Goal: Information Seeking & Learning: Understand process/instructions

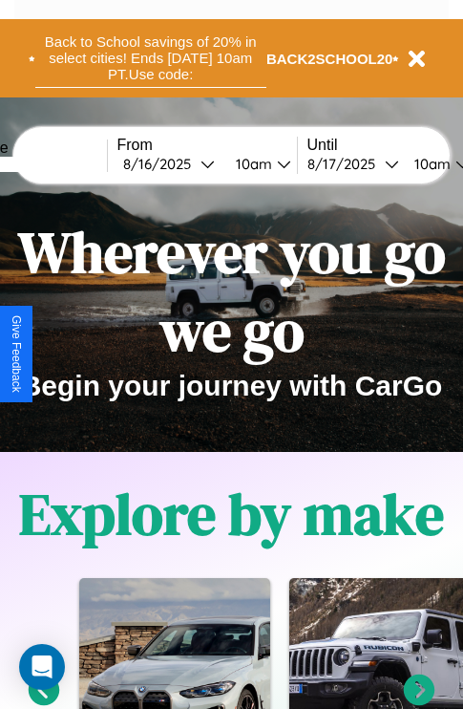
click at [150, 58] on button "Back to School savings of 20% in select cities! Ends [DATE] 10am PT. Use code:" at bounding box center [150, 58] width 231 height 59
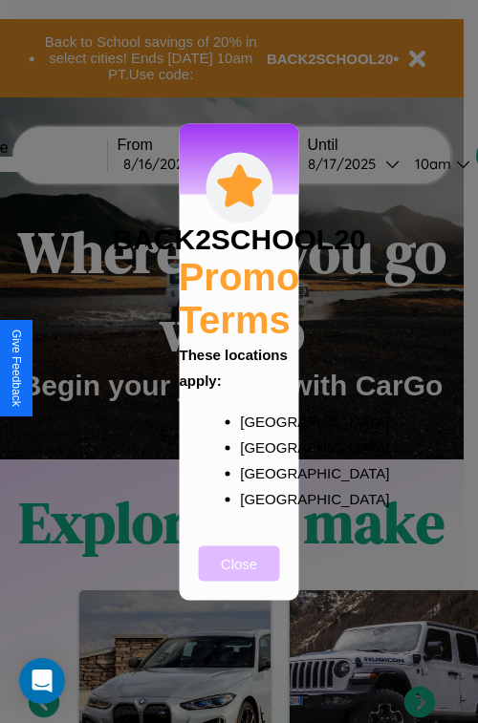
click at [239, 576] on button "Close" at bounding box center [239, 562] width 81 height 35
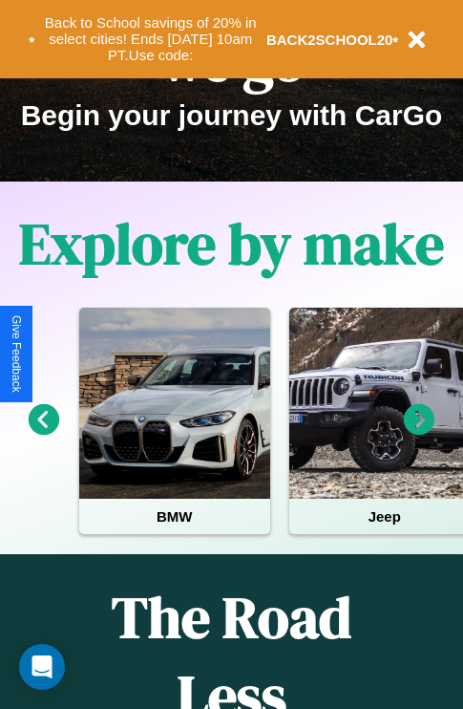
scroll to position [294, 0]
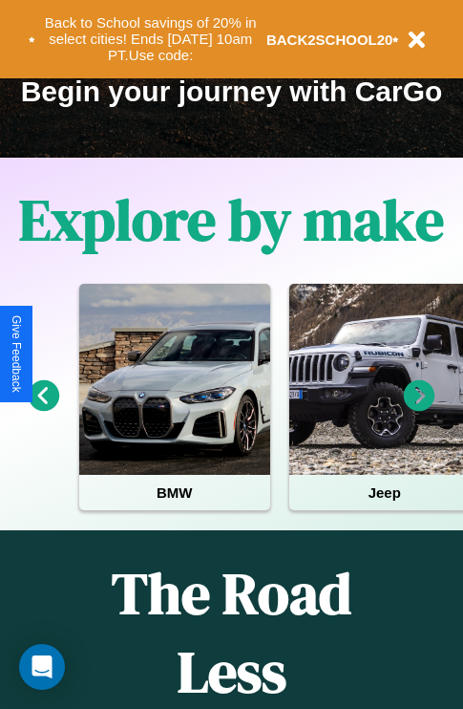
click at [419, 409] on icon at bounding box center [420, 396] width 32 height 32
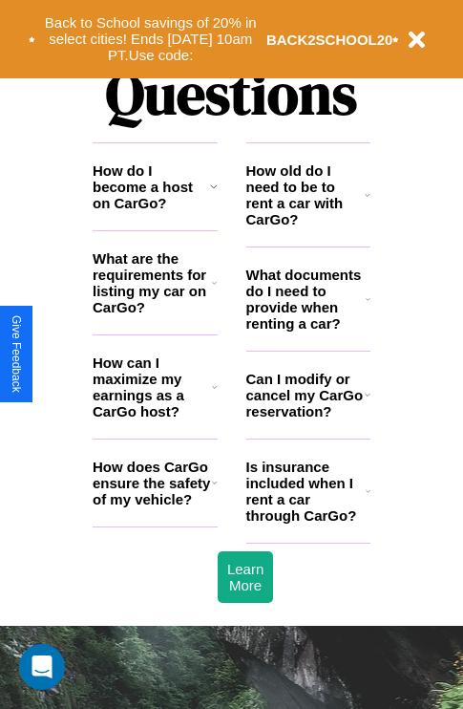
scroll to position [2314, 0]
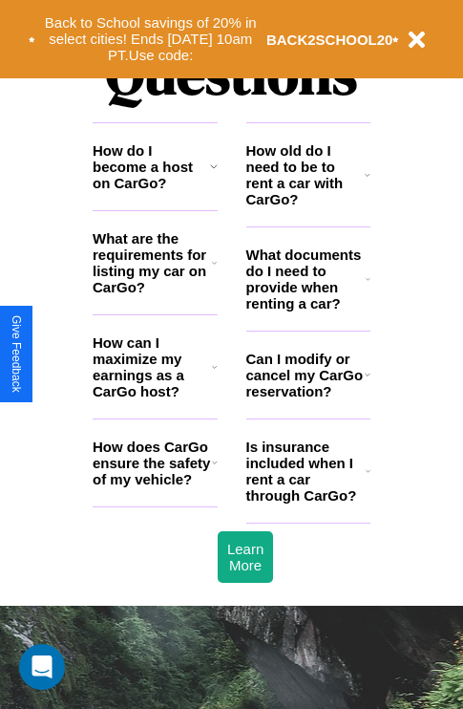
click at [367, 382] on icon at bounding box center [368, 374] width 6 height 15
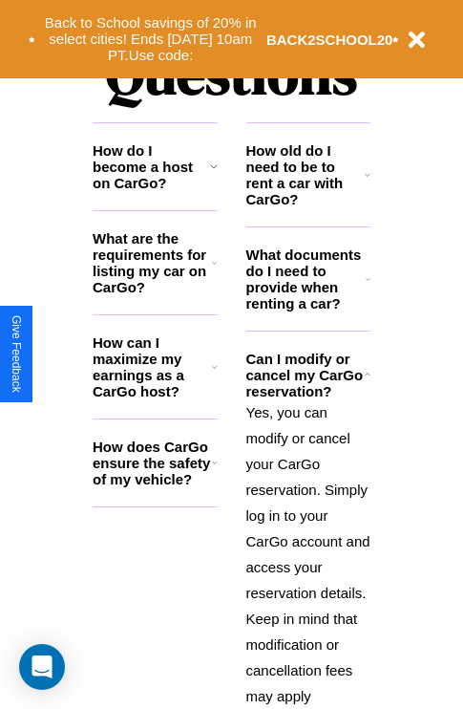
click at [368, 182] on icon at bounding box center [368, 174] width 6 height 15
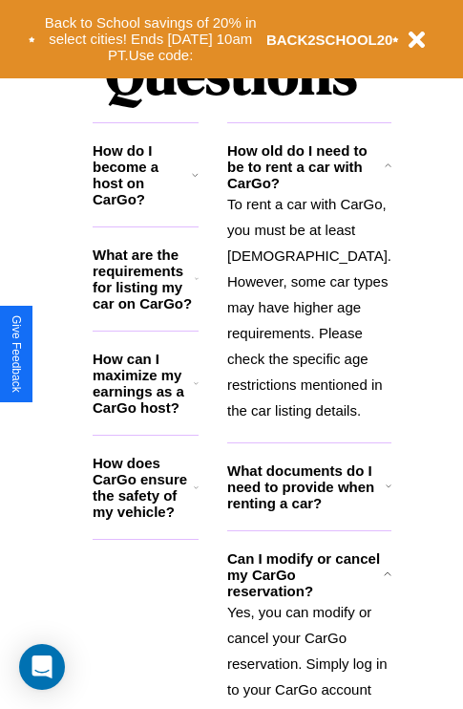
click at [199, 182] on icon at bounding box center [195, 174] width 7 height 15
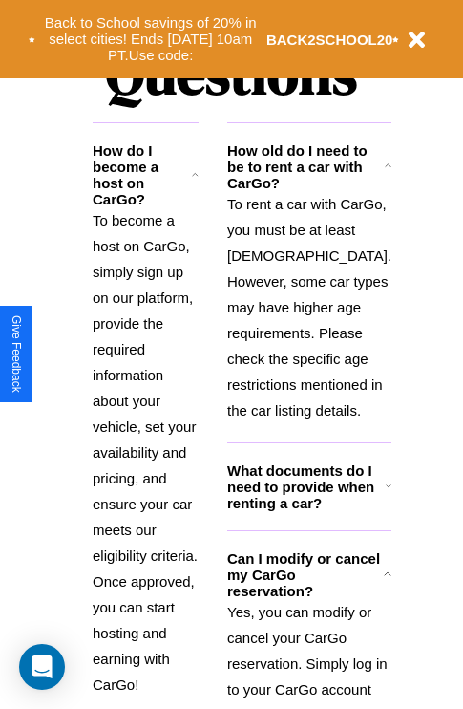
click at [308, 511] on h3 "What documents do I need to provide when renting a car?" at bounding box center [306, 486] width 159 height 49
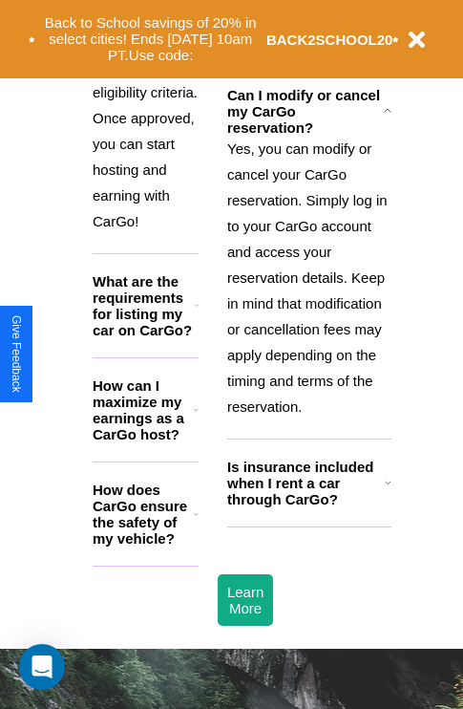
click at [308, 419] on p "Yes, you can modify or cancel your CarGo reservation. Simply log in to your Car…" at bounding box center [309, 278] width 164 height 284
click at [155, 377] on h3 "How can I maximize my earnings as a CarGo host?" at bounding box center [143, 409] width 101 height 65
